Goal: Task Accomplishment & Management: Manage account settings

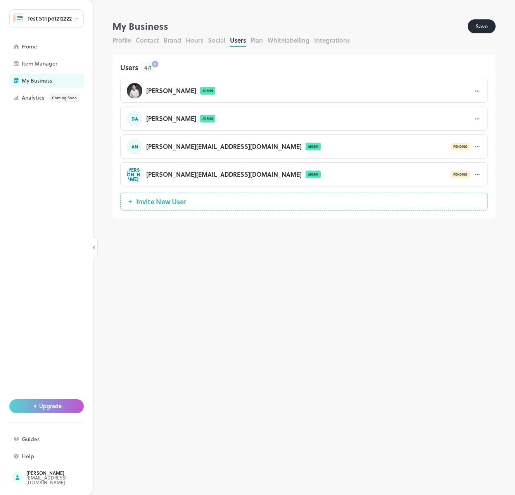
click at [183, 204] on span "Invite New User" at bounding box center [161, 202] width 58 height 8
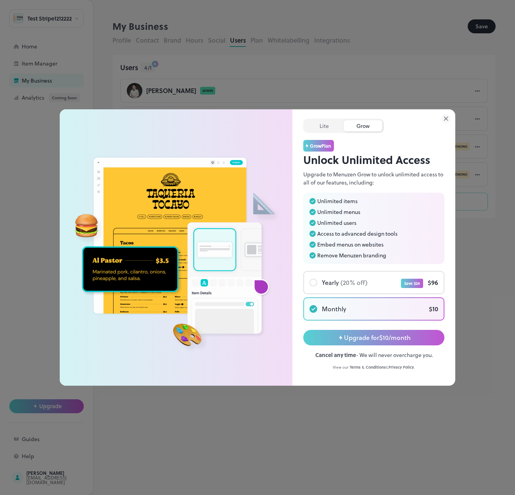
click at [447, 117] on icon at bounding box center [445, 118] width 3 height 3
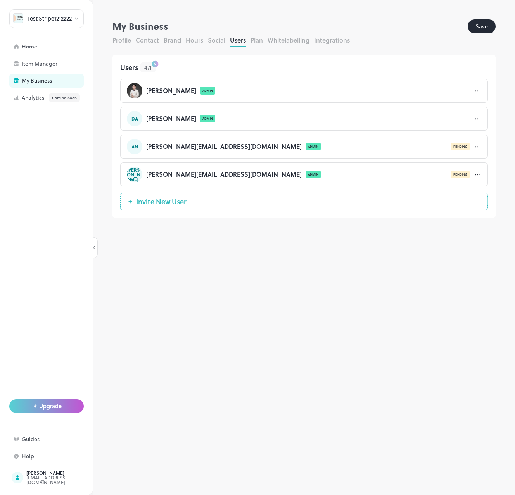
click at [479, 122] on icon at bounding box center [477, 119] width 8 height 8
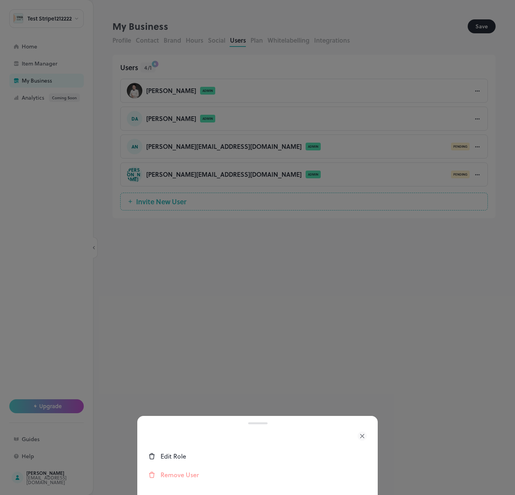
click at [187, 455] on div "Edit Role" at bounding box center [264, 456] width 206 height 9
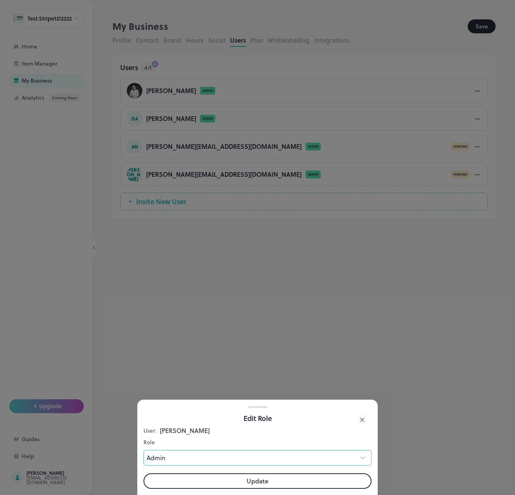
click at [173, 461] on body "**********" at bounding box center [257, 247] width 515 height 495
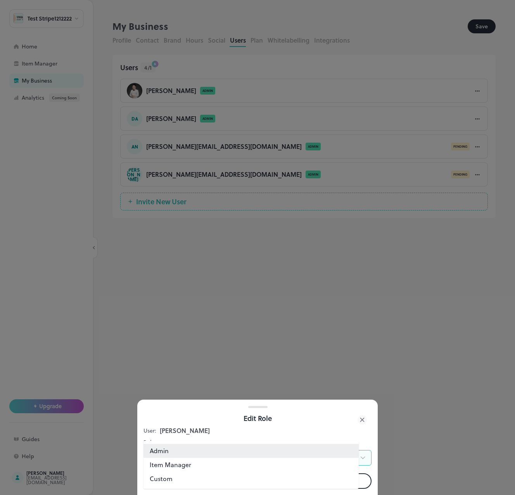
click at [185, 422] on div at bounding box center [257, 247] width 515 height 495
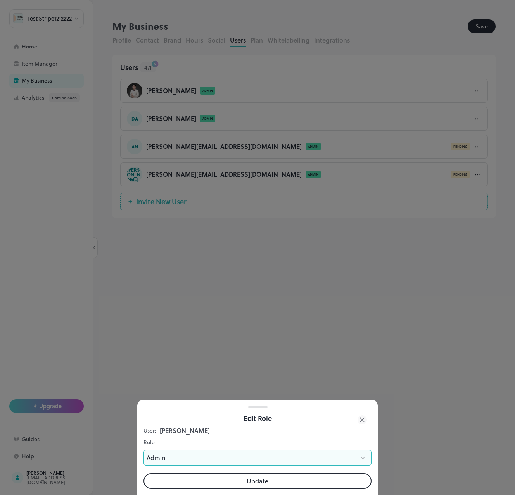
click at [403, 335] on div at bounding box center [257, 247] width 515 height 495
